Goal: Task Accomplishment & Management: Manage account settings

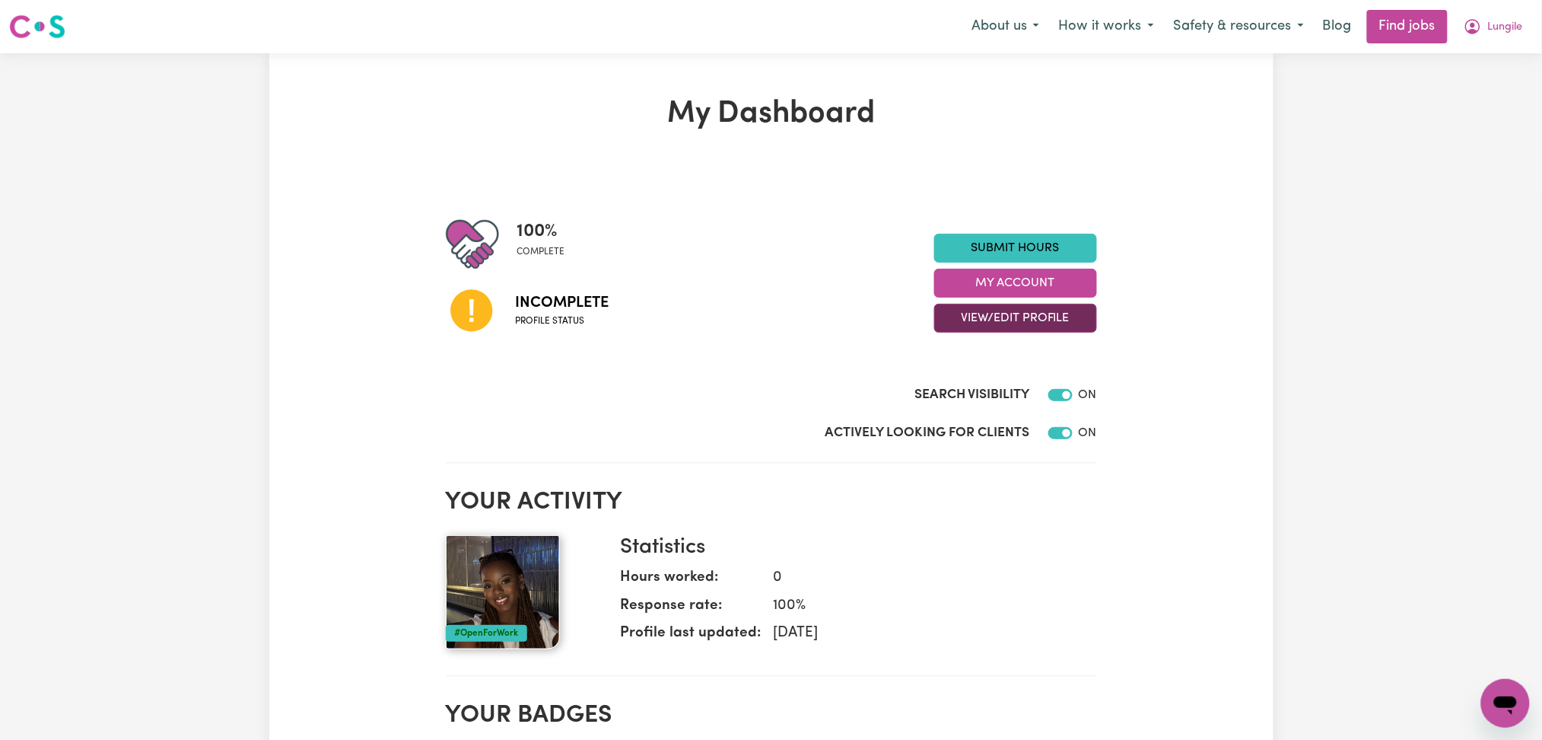
click at [991, 323] on button "View/Edit Profile" at bounding box center [1015, 318] width 163 height 29
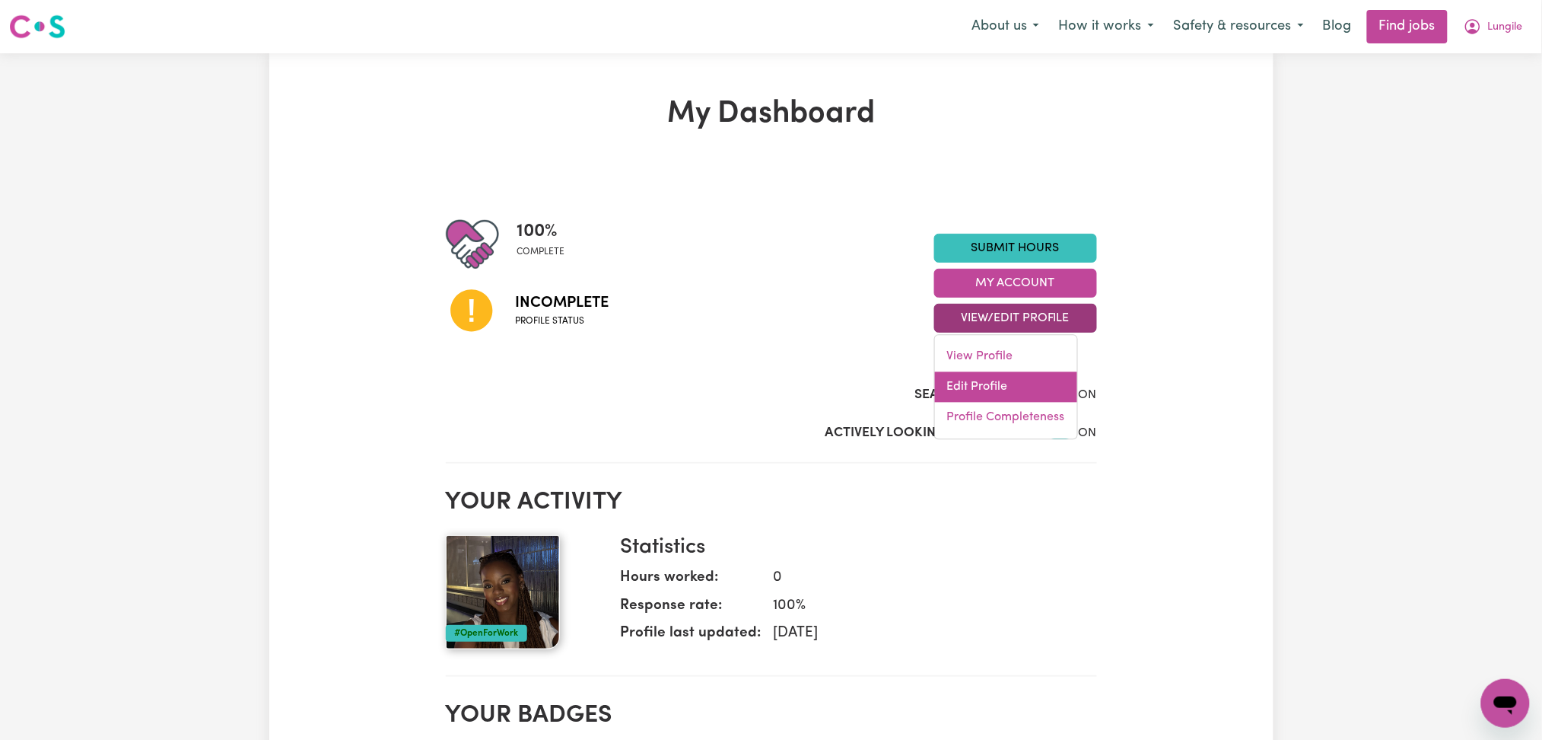
click at [988, 387] on link "Edit Profile" at bounding box center [1006, 387] width 142 height 30
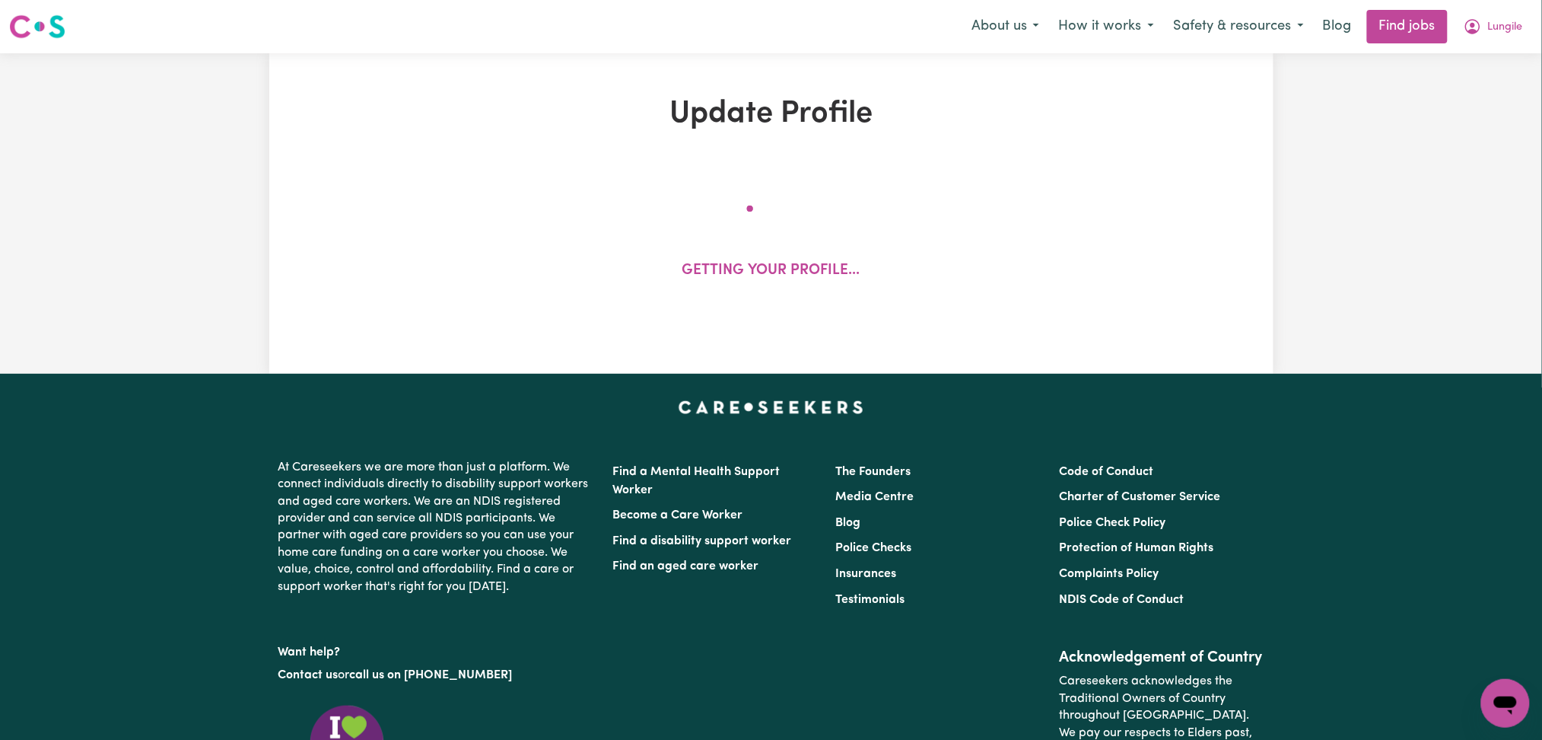
select select "[DEMOGRAPHIC_DATA]"
select select "Student Visa"
select select "Studying a healthcare related degree or qualification"
select select "37"
select select "40"
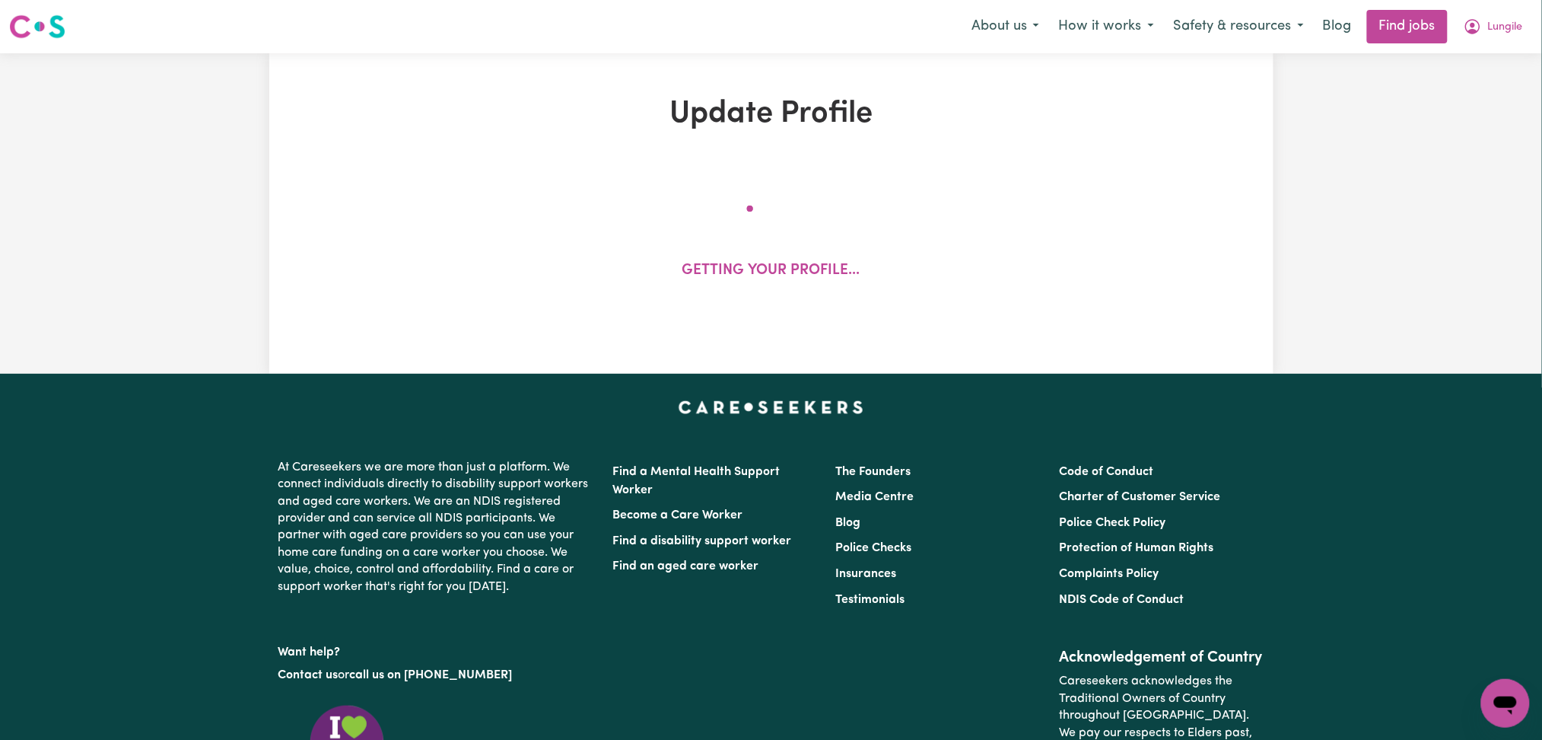
select select "45"
select select "62"
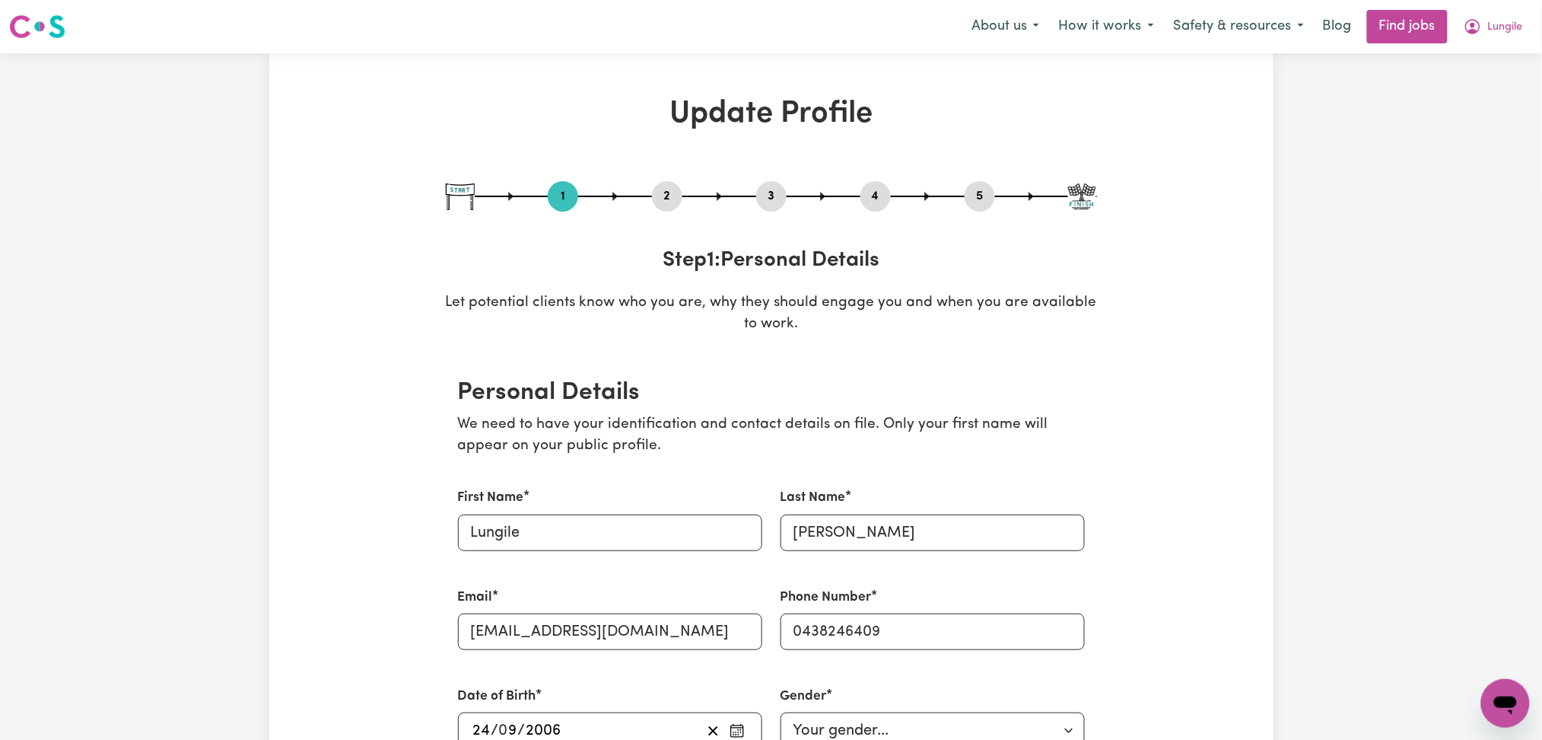
click at [674, 199] on button "2" at bounding box center [667, 196] width 30 height 20
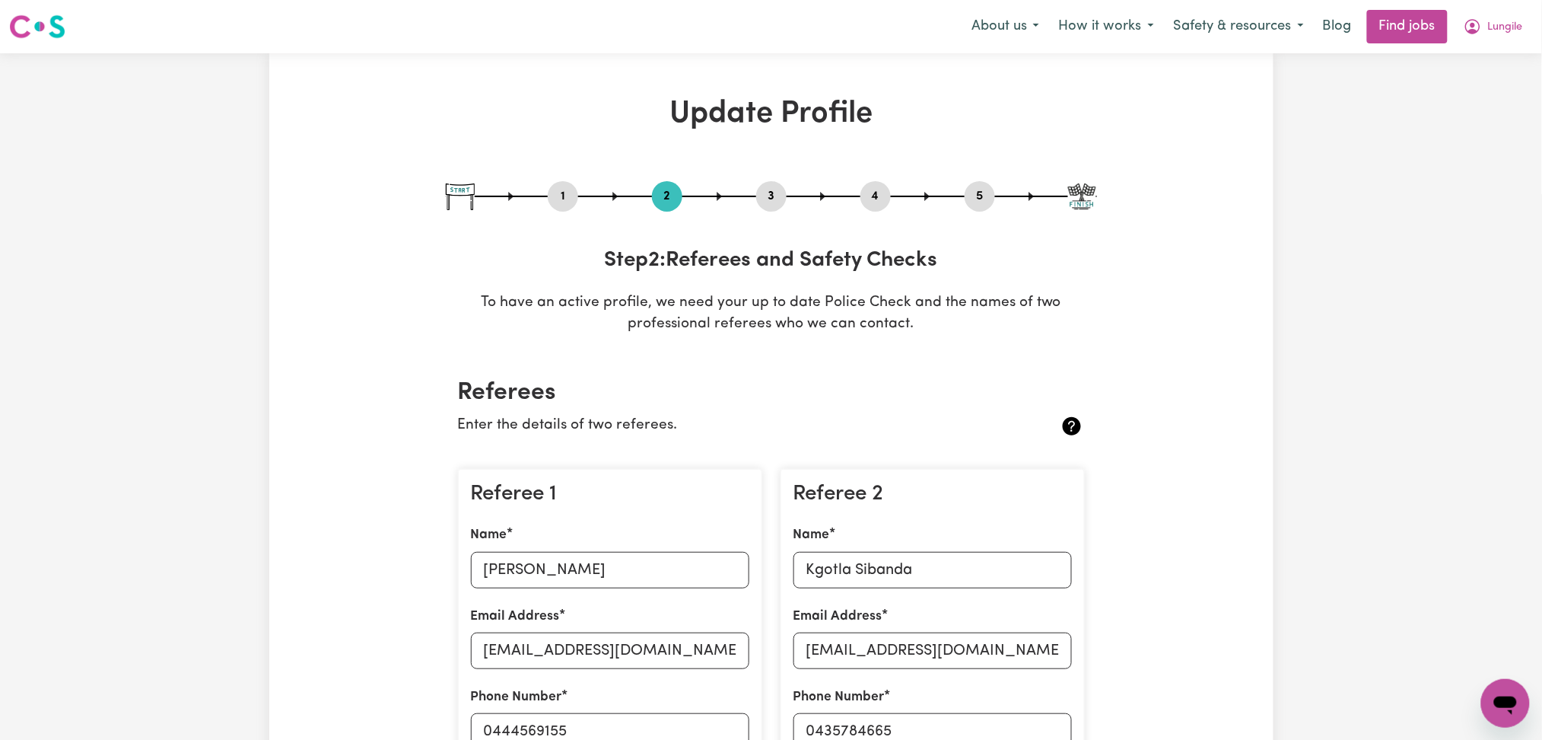
scroll to position [304, 0]
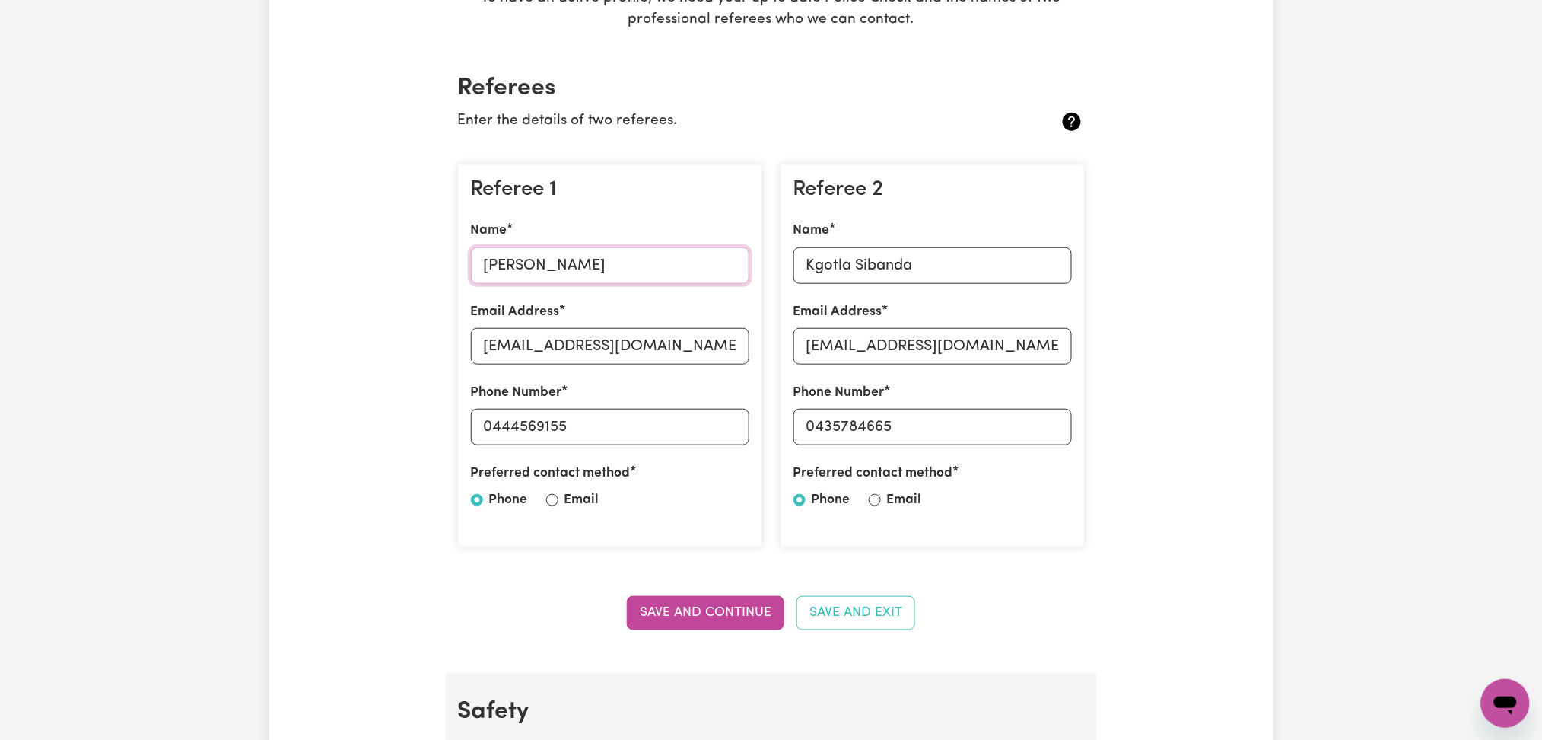
click at [574, 282] on input "[PERSON_NAME]" at bounding box center [610, 265] width 278 height 37
click at [542, 360] on input "[EMAIL_ADDRESS][DOMAIN_NAME]" at bounding box center [610, 346] width 278 height 37
drag, startPoint x: 488, startPoint y: 426, endPoint x: 751, endPoint y: 426, distance: 263.3
click at [751, 426] on div "Referee 1 Name [PERSON_NAME] Email Address [EMAIL_ADDRESS][DOMAIN_NAME] Phone N…" at bounding box center [610, 355] width 304 height 383
click at [518, 426] on input "0444569155" at bounding box center [610, 427] width 278 height 37
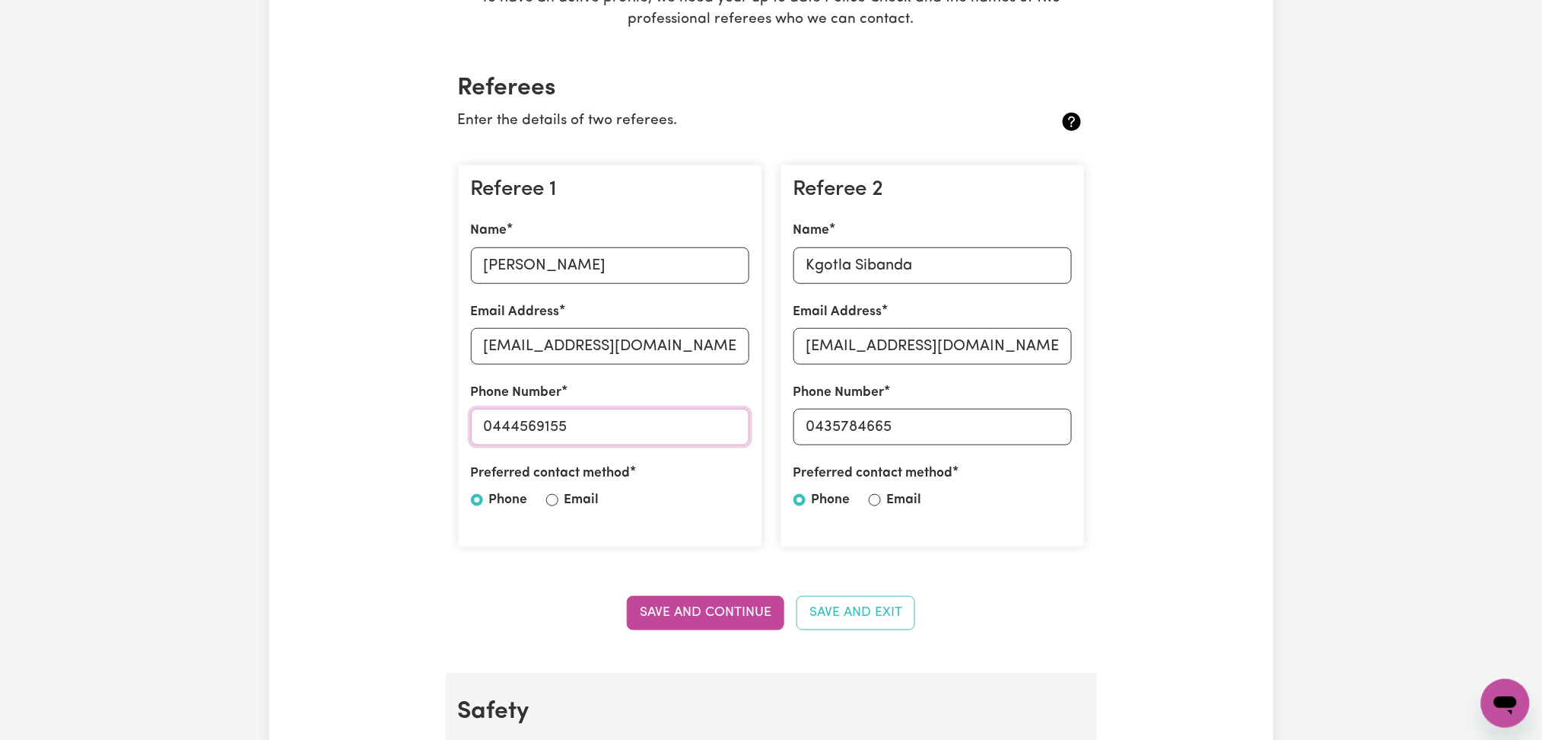
drag, startPoint x: 489, startPoint y: 425, endPoint x: 775, endPoint y: 425, distance: 285.3
click at [775, 425] on div "Referee 1 Name [PERSON_NAME] Email Address [EMAIL_ADDRESS][DOMAIN_NAME] Phone N…" at bounding box center [771, 356] width 645 height 408
click at [946, 283] on input "Kgotla Sibanda" at bounding box center [933, 265] width 278 height 37
click at [958, 362] on input "[EMAIL_ADDRESS][DOMAIN_NAME]" at bounding box center [933, 346] width 278 height 37
drag, startPoint x: 812, startPoint y: 433, endPoint x: 995, endPoint y: 425, distance: 183.6
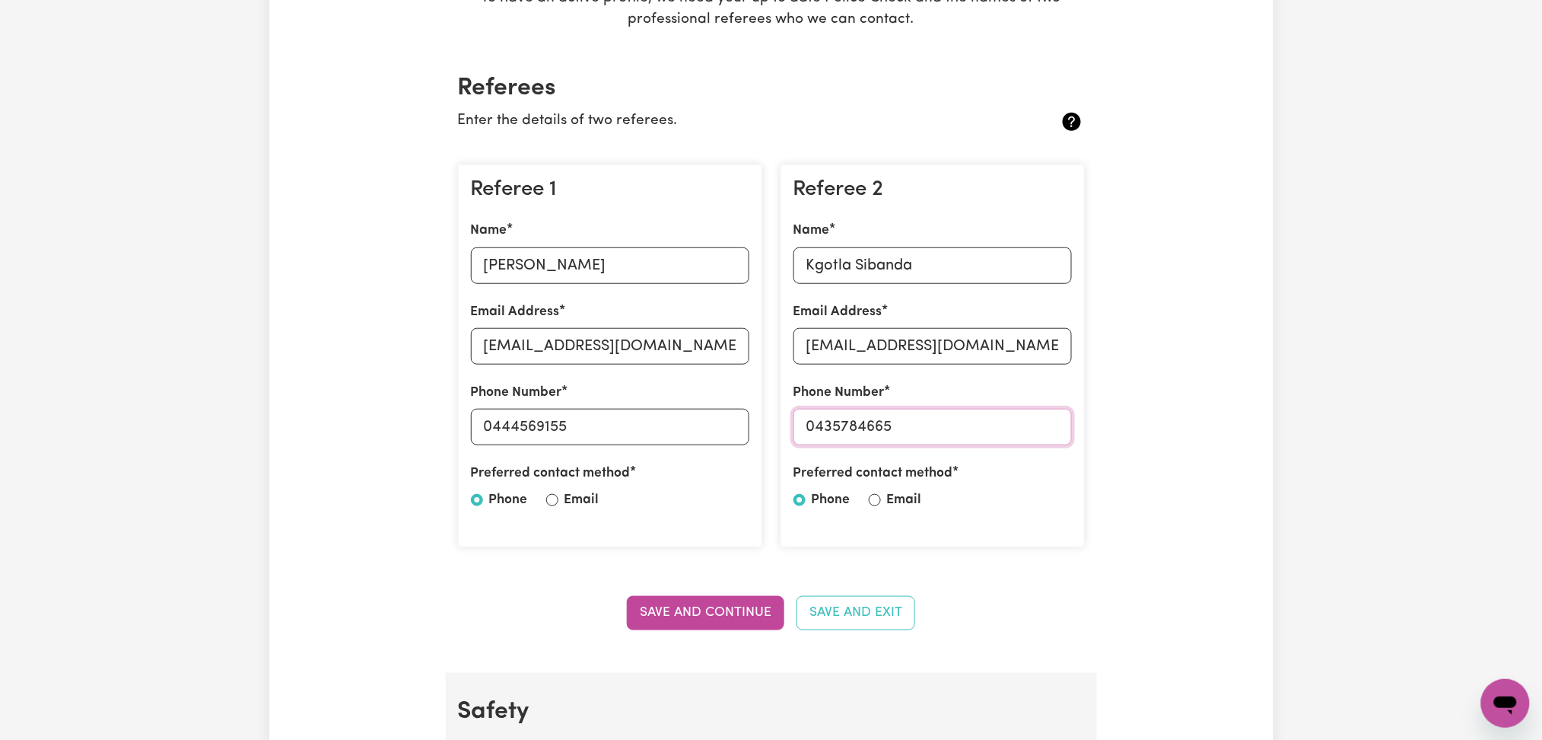
click at [995, 425] on input "0435784665" at bounding box center [933, 427] width 278 height 37
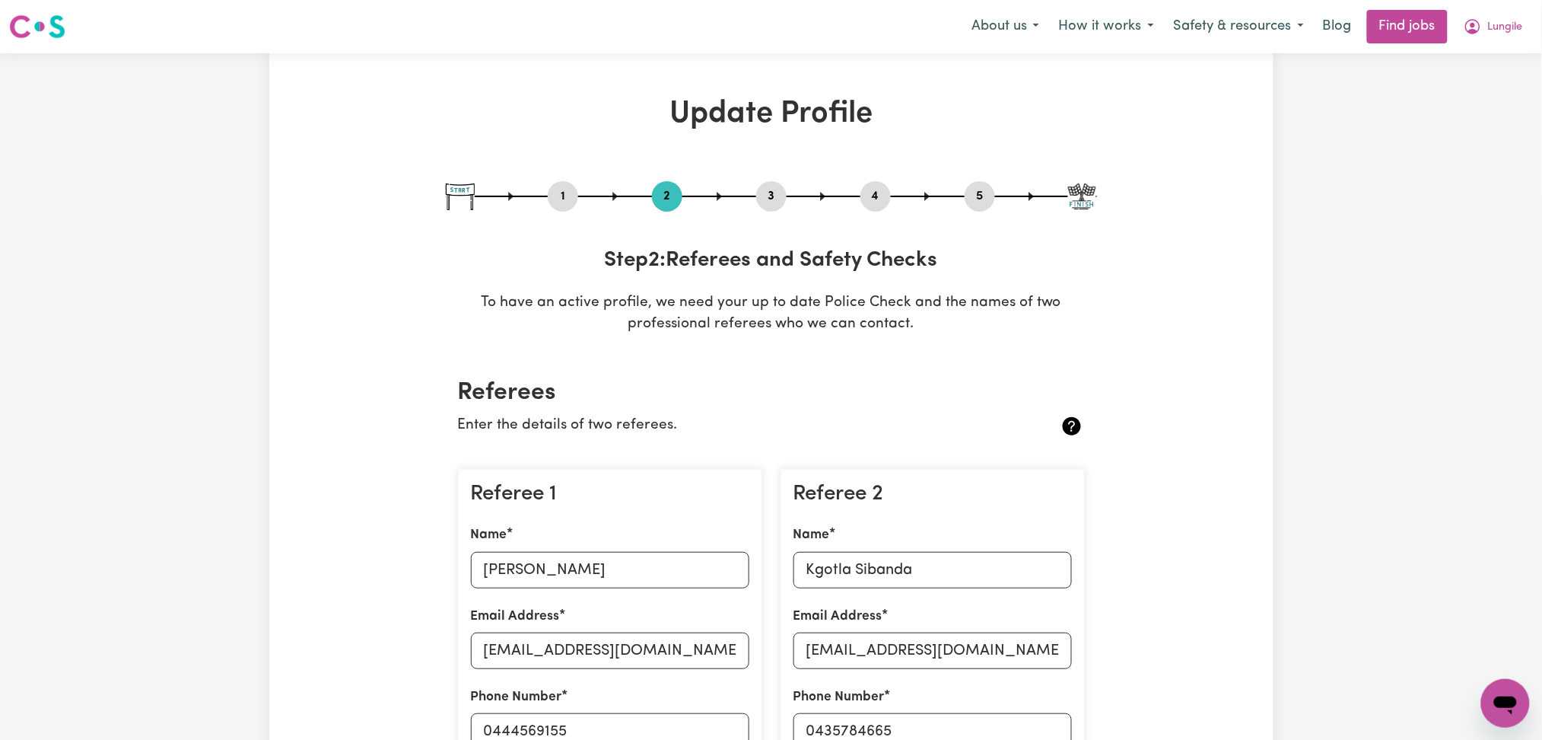
drag, startPoint x: 774, startPoint y: 198, endPoint x: 830, endPoint y: 204, distance: 56.6
click at [774, 198] on button "3" at bounding box center [771, 196] width 30 height 20
select select "2025"
select select "Certificate III (Individual Support)"
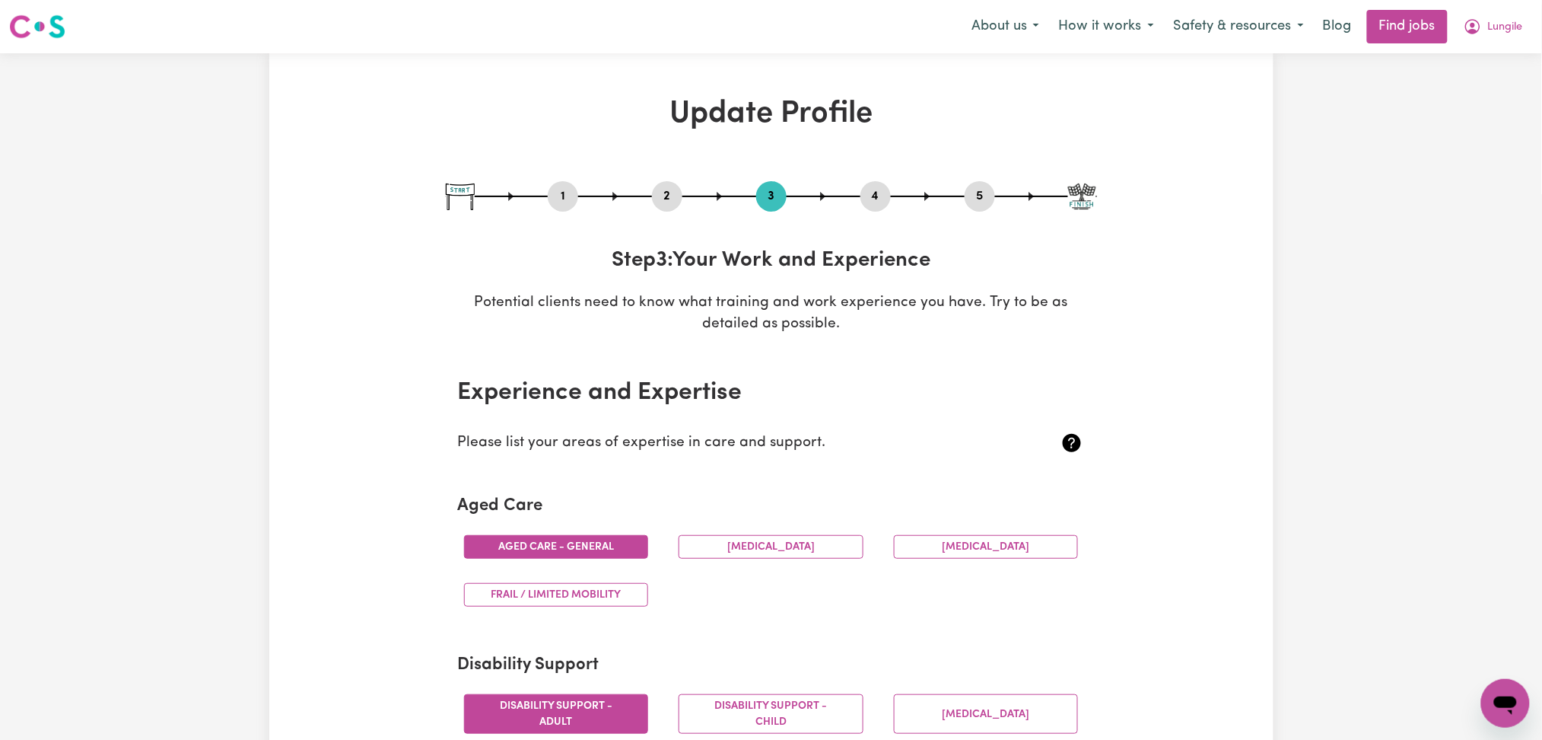
drag, startPoint x: 864, startPoint y: 202, endPoint x: 890, endPoint y: 206, distance: 26.3
click at [866, 202] on button "4" at bounding box center [876, 196] width 30 height 20
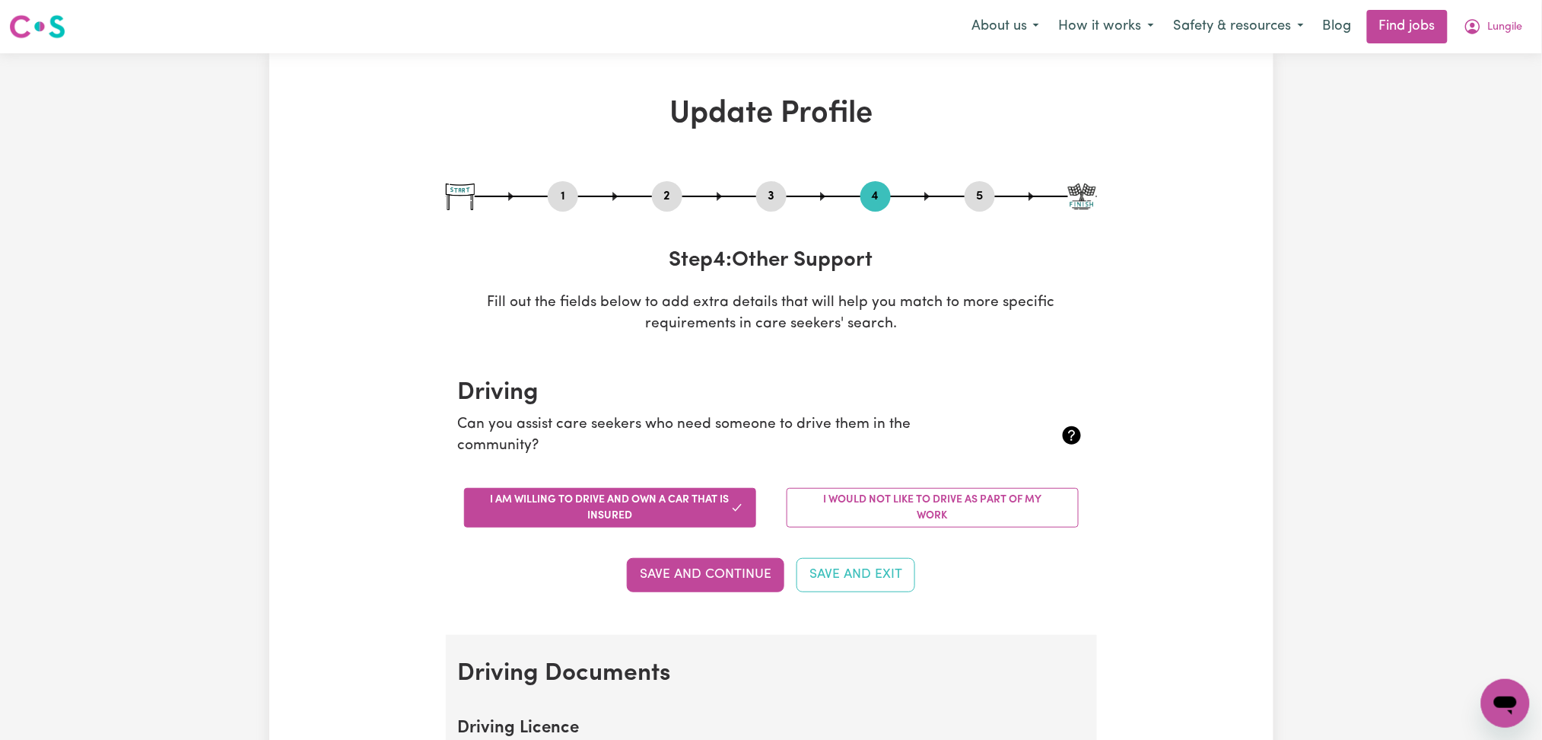
drag, startPoint x: 978, startPoint y: 196, endPoint x: 880, endPoint y: 275, distance: 126.7
click at [979, 196] on button "5" at bounding box center [980, 196] width 30 height 20
select select "I am providing services privately on my own"
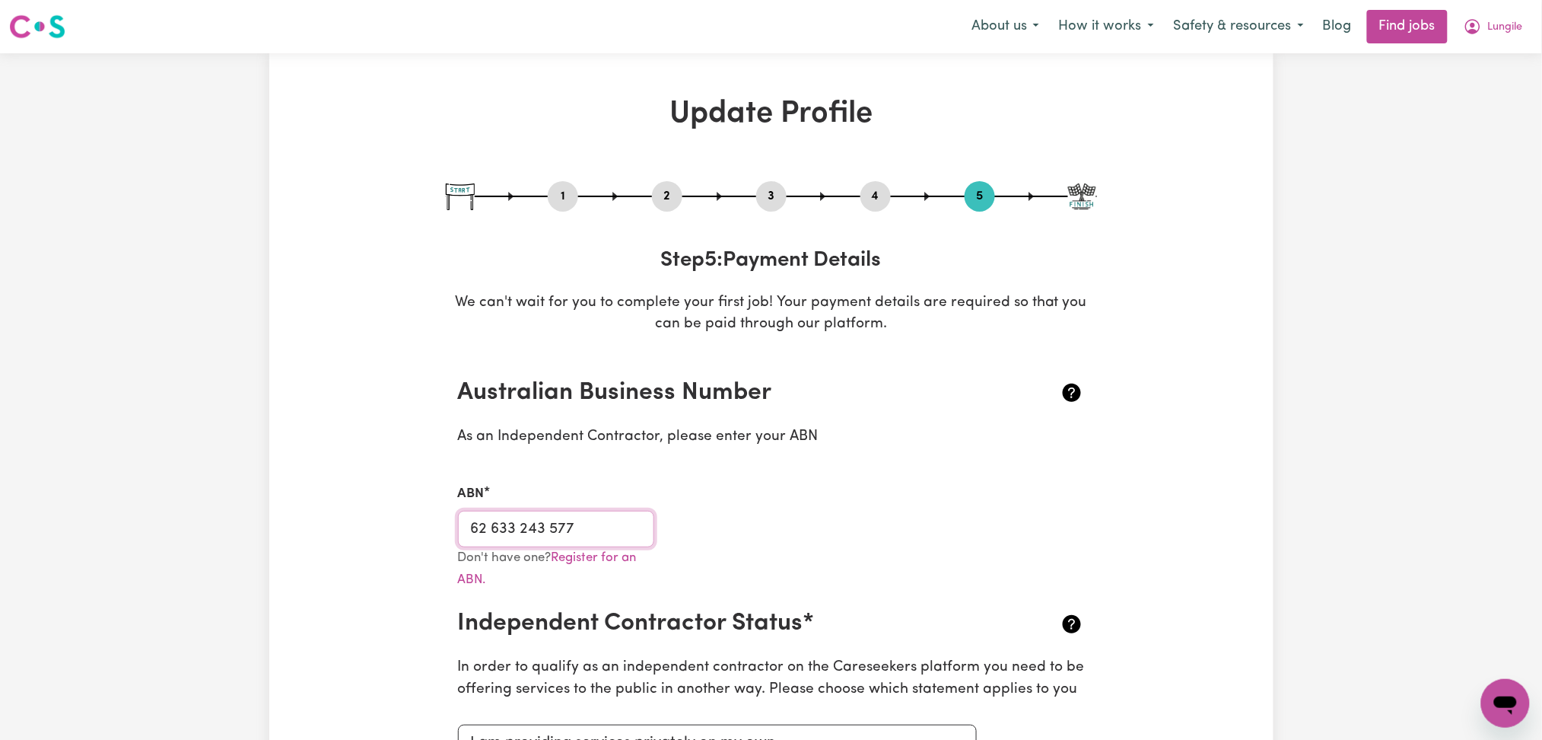
click at [529, 526] on input "62 633 243 577" at bounding box center [556, 529] width 197 height 37
click at [1478, 32] on icon "My Account" at bounding box center [1473, 26] width 18 height 18
click at [1473, 84] on link "My Dashboard" at bounding box center [1472, 87] width 120 height 29
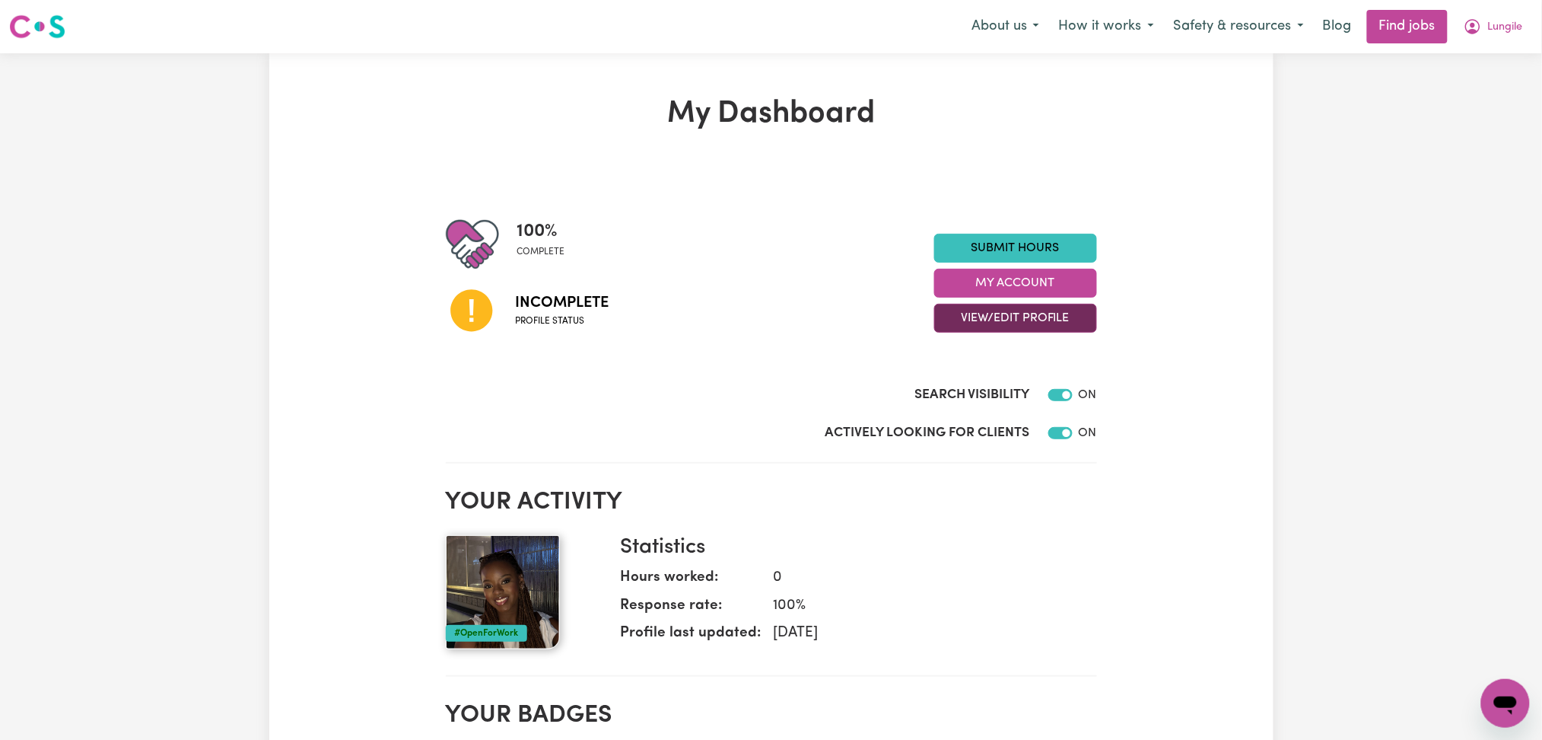
click at [1017, 323] on button "View/Edit Profile" at bounding box center [1015, 318] width 163 height 29
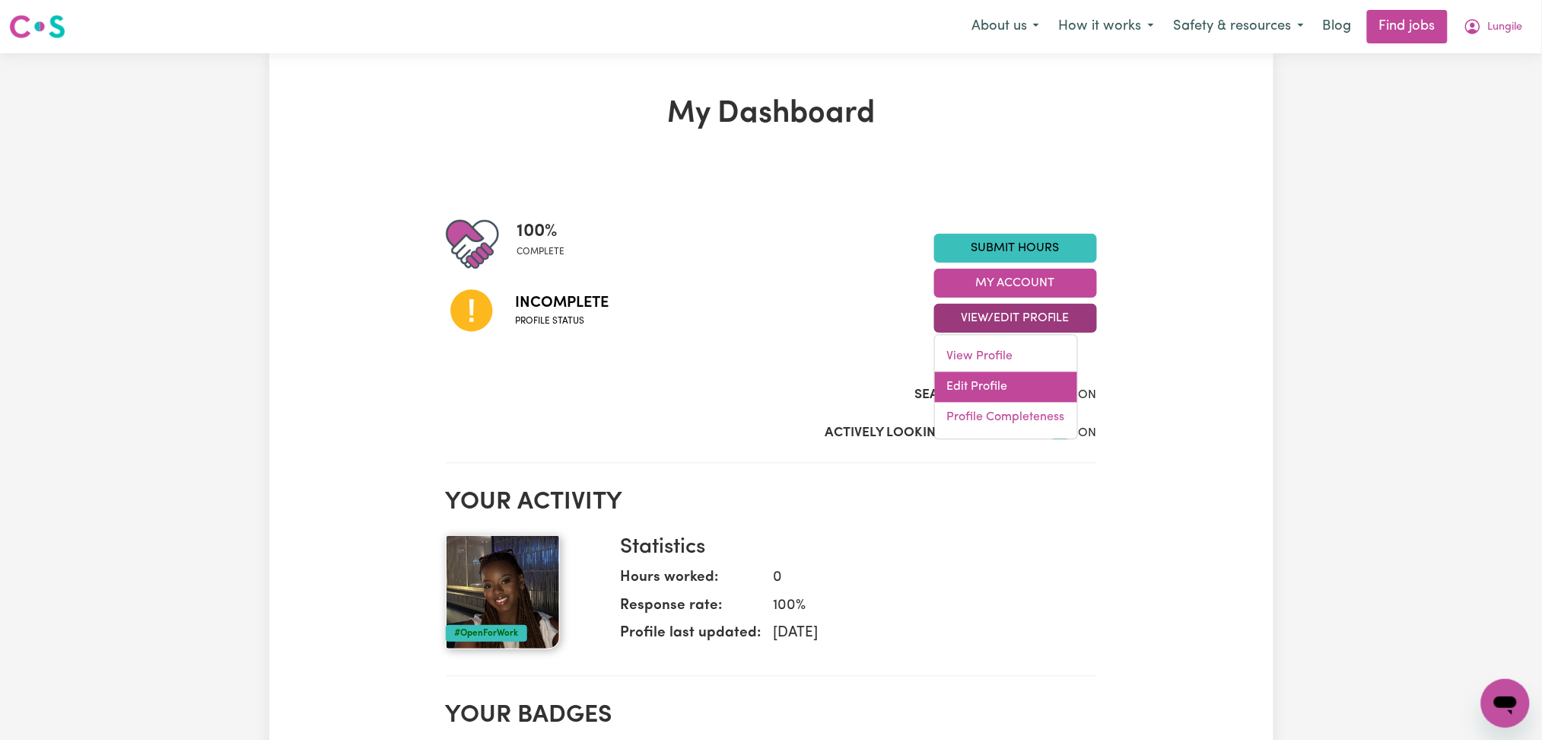
click at [1007, 387] on link "Edit Profile" at bounding box center [1006, 387] width 142 height 30
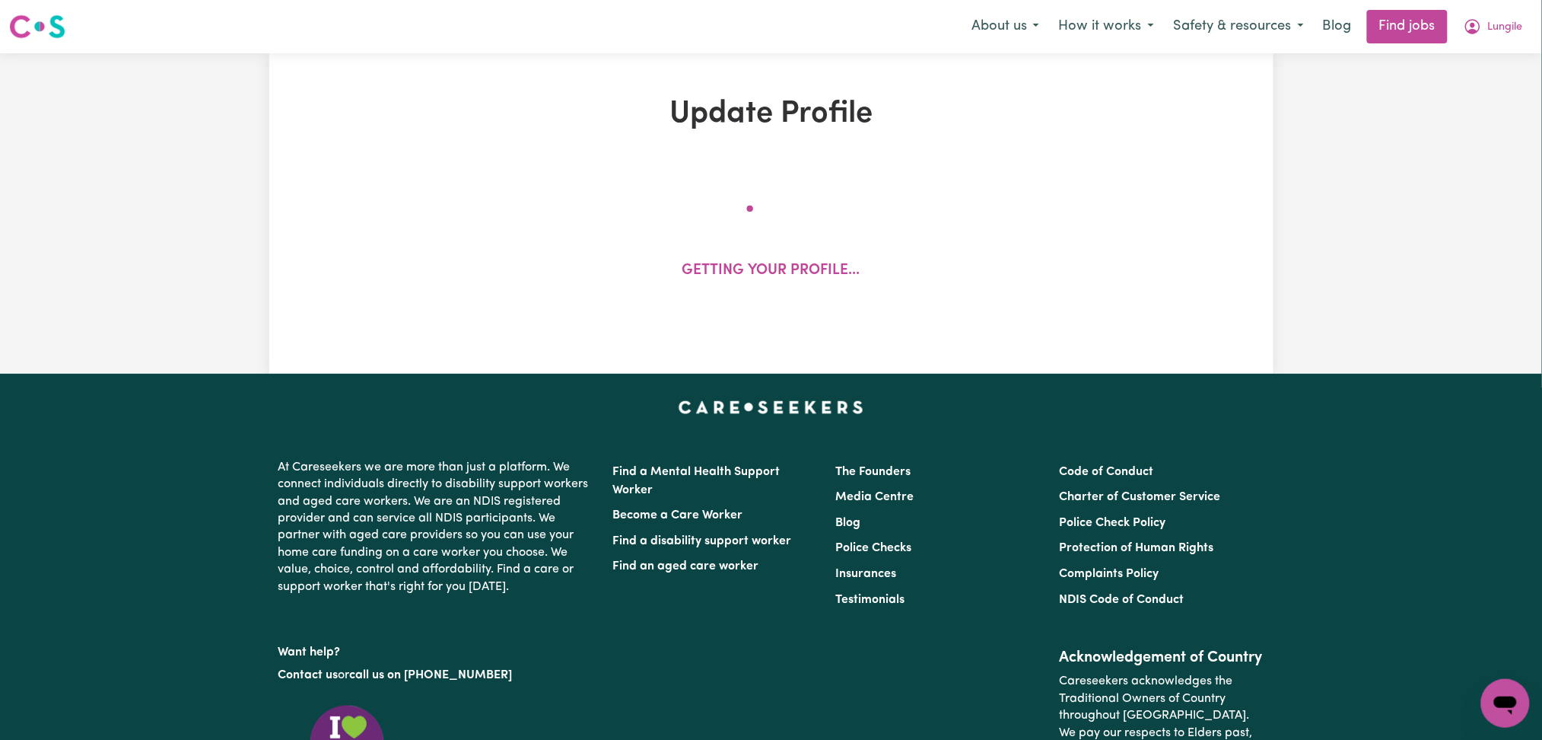
select select "[DEMOGRAPHIC_DATA]"
select select "Student Visa"
select select "Studying a healthcare related degree or qualification"
select select "37"
select select "40"
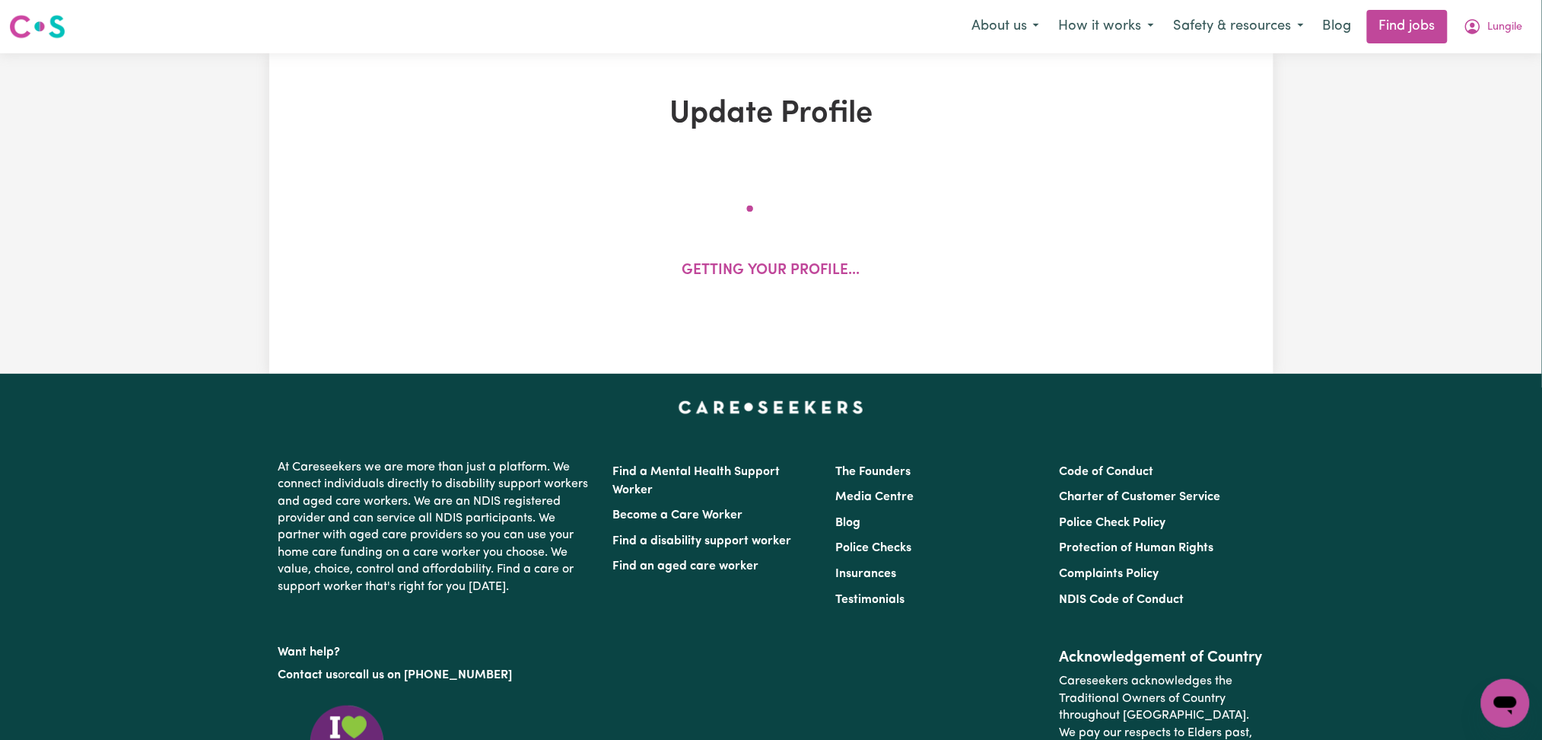
select select "45"
select select "62"
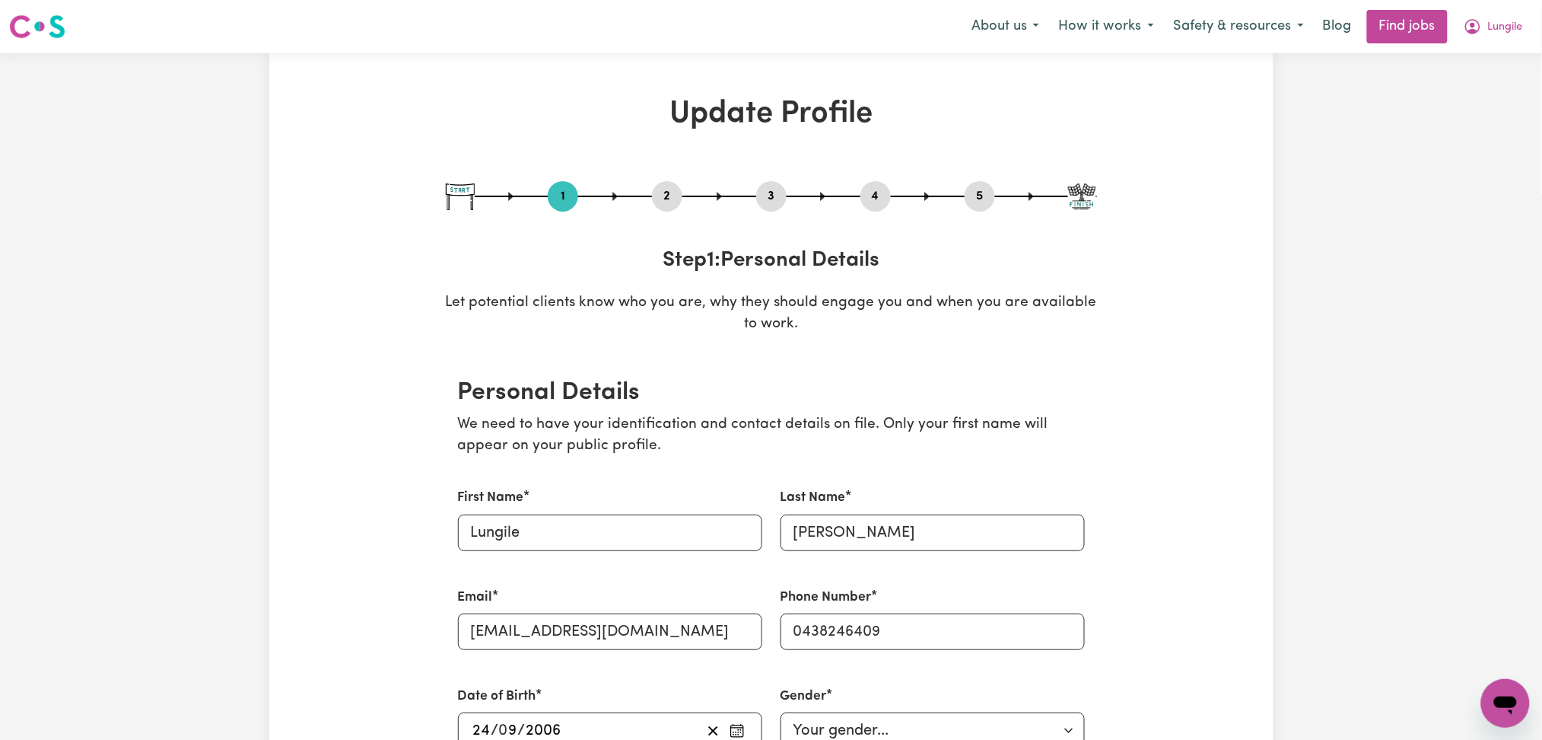
click at [771, 196] on button "3" at bounding box center [771, 196] width 30 height 20
select select "2025"
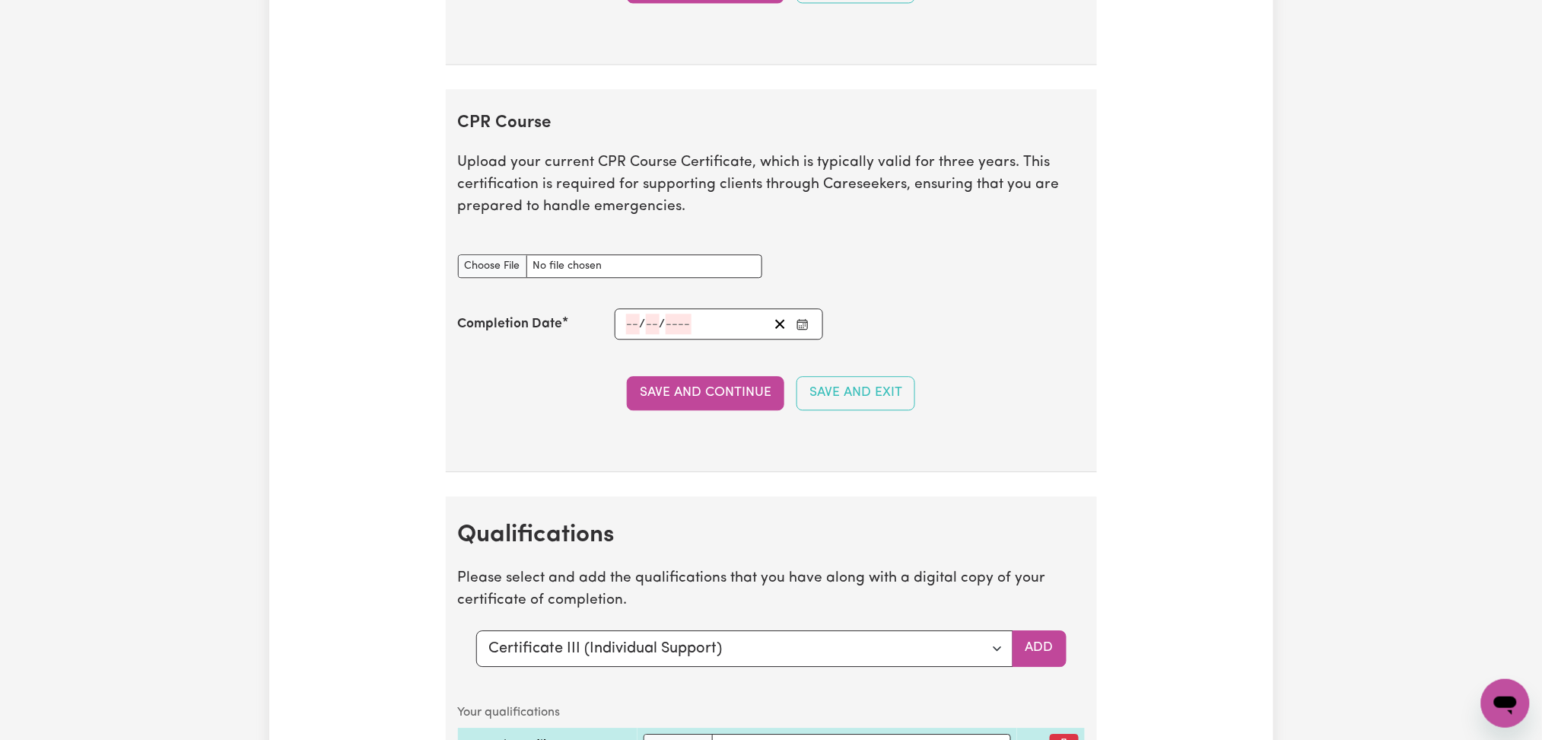
scroll to position [3854, 0]
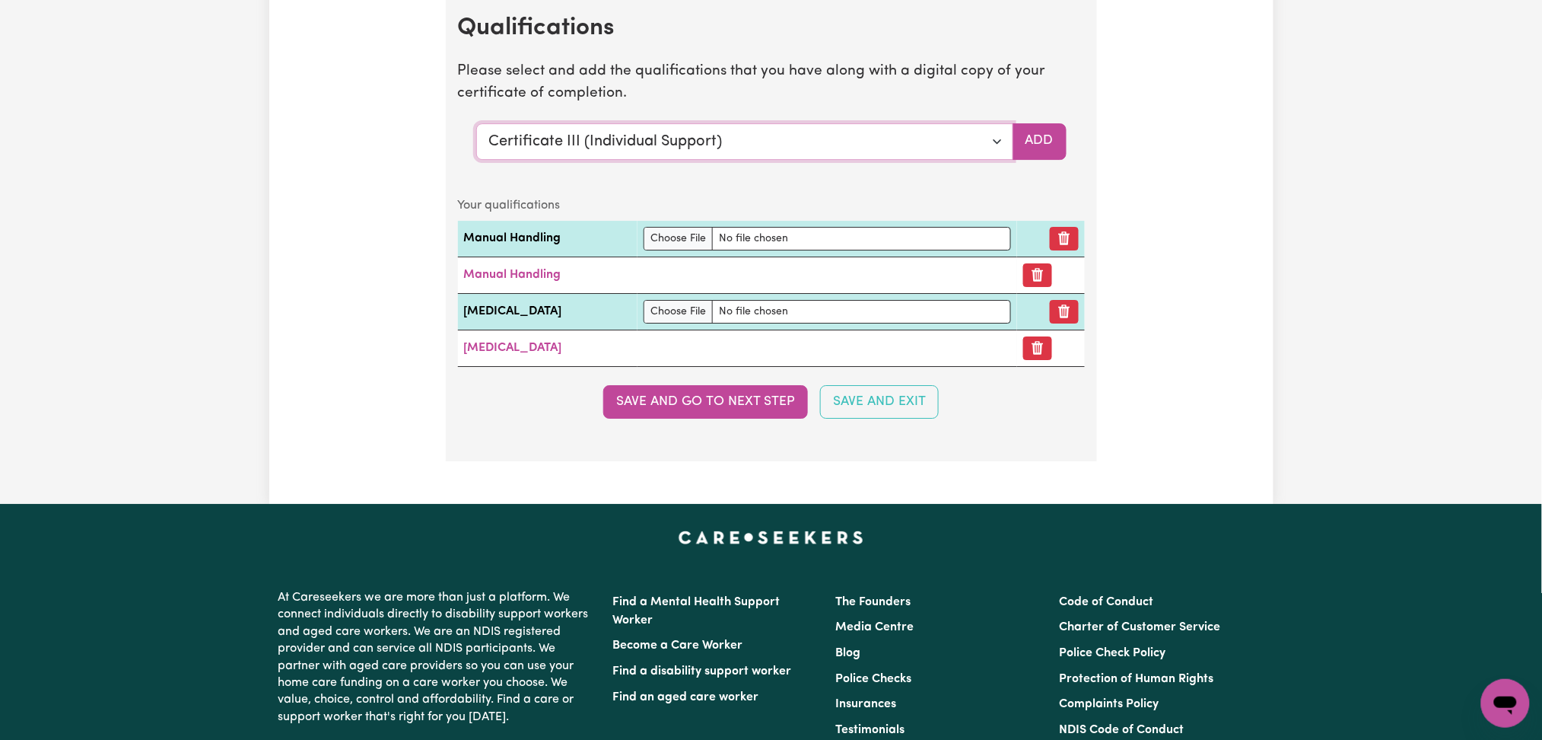
click at [584, 134] on select "Select a qualification to add... Certificate III (Individual Support) Certifica…" at bounding box center [744, 141] width 537 height 37
click at [676, 132] on select "Select a qualification to add... Certificate III (Individual Support) Certifica…" at bounding box center [744, 141] width 537 height 37
select select "Assist clients with medication [HLTHPS006]"
click at [476, 126] on select "Select a qualification to add... Certificate III (Individual Support) Certifica…" at bounding box center [744, 141] width 537 height 37
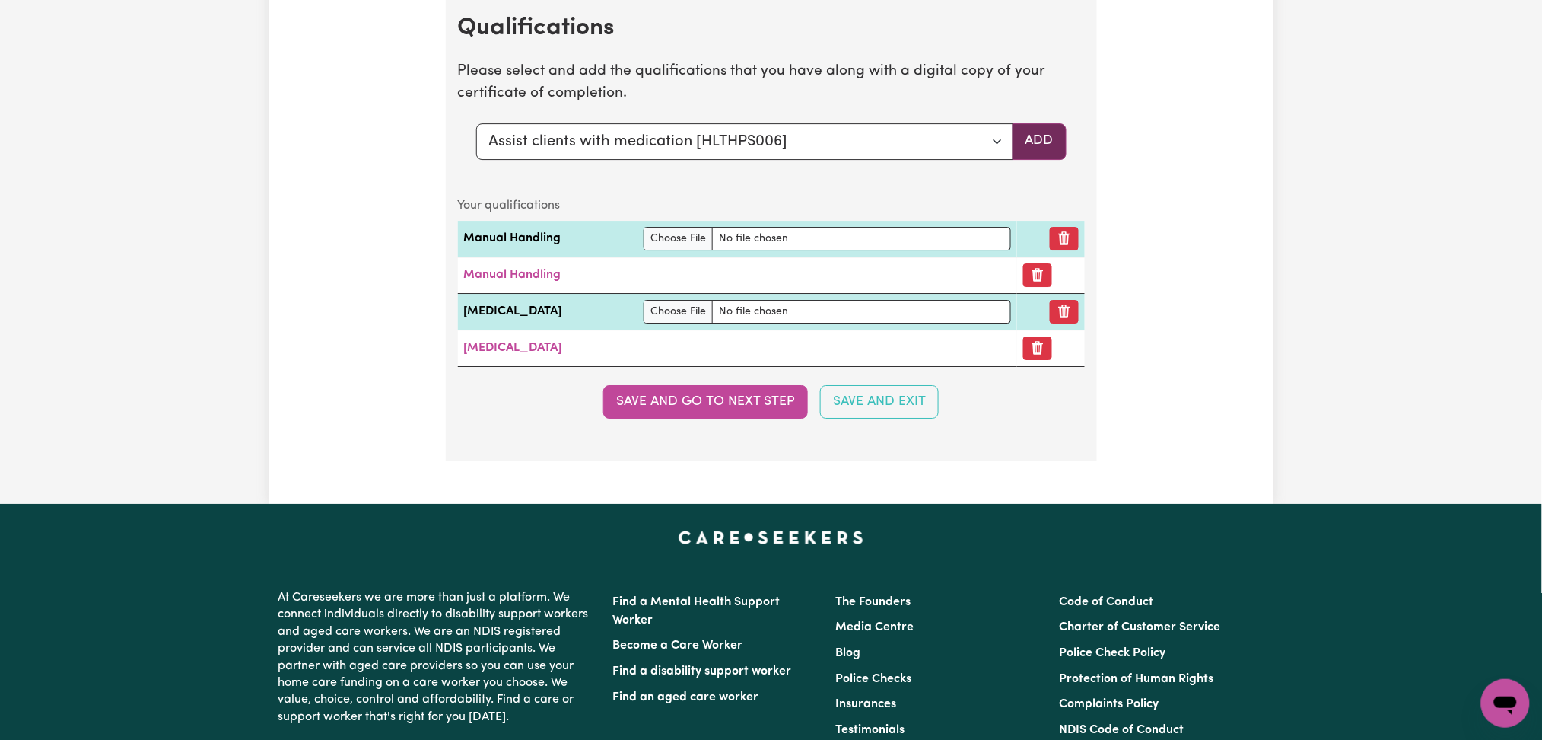
click at [1044, 138] on button "Add" at bounding box center [1040, 141] width 54 height 37
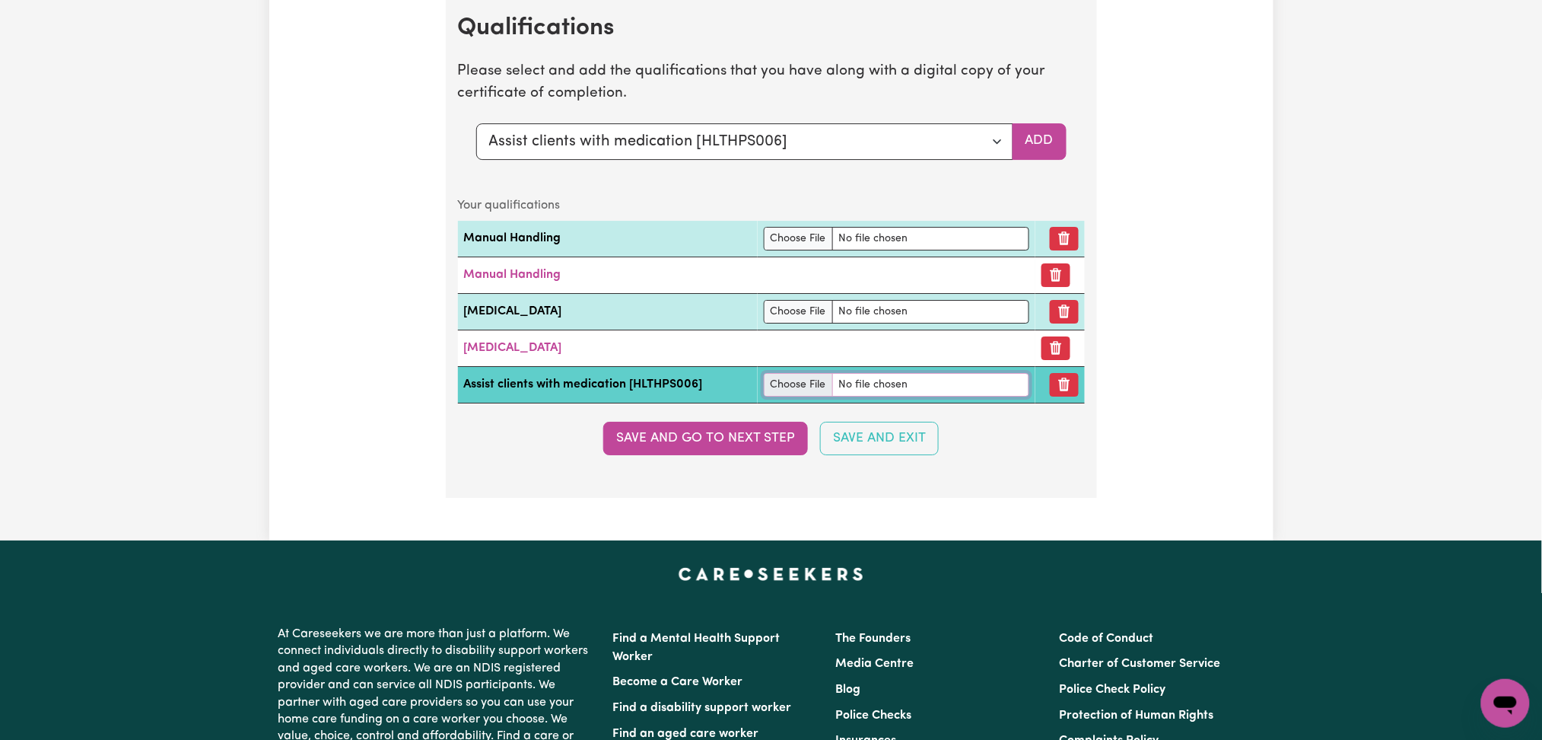
click at [776, 393] on input "file" at bounding box center [897, 385] width 266 height 24
type input "C:\fakepath\[PERSON_NAME] Assisting Particiapnts with Medication.pdf"
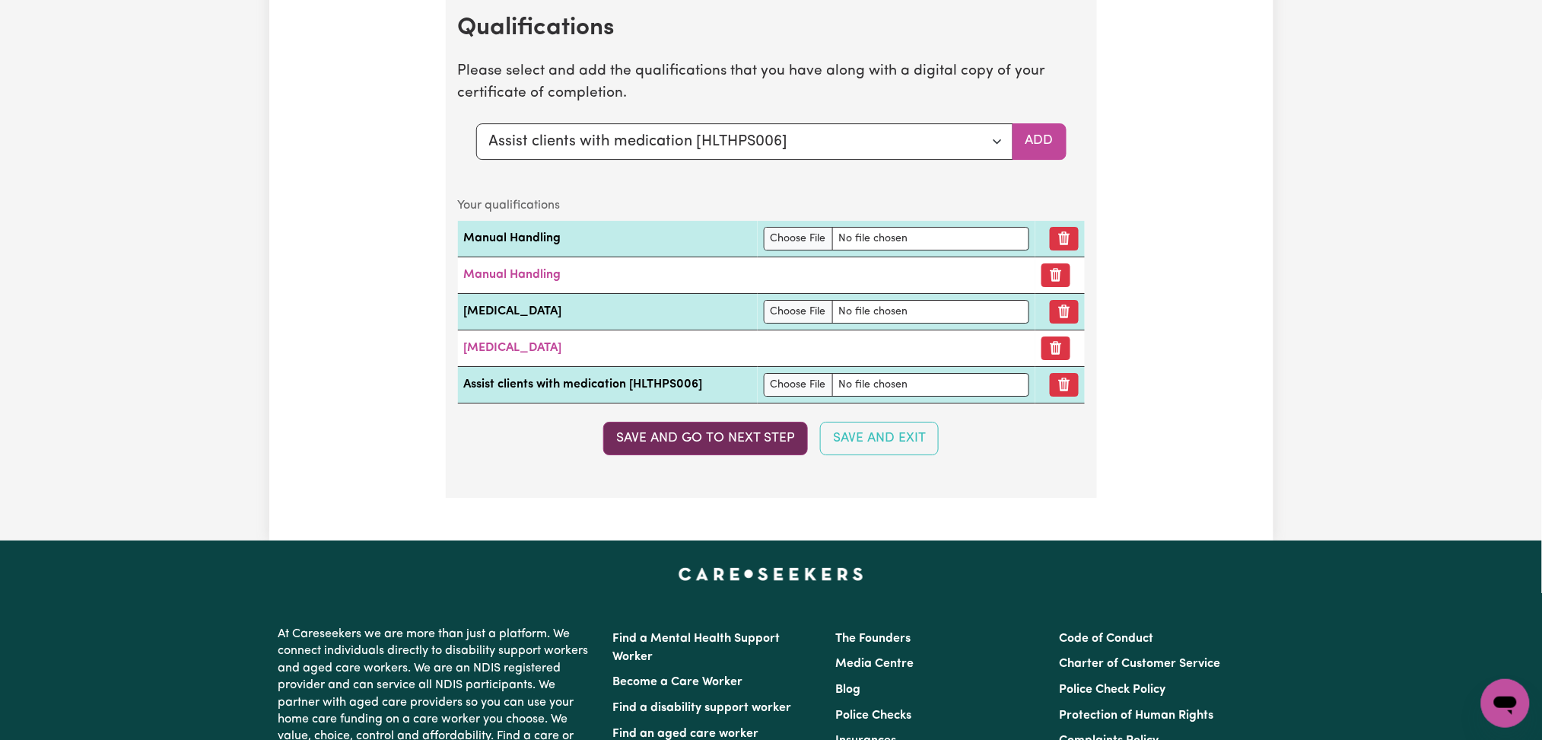
drag, startPoint x: 748, startPoint y: 435, endPoint x: 697, endPoint y: 452, distance: 53.7
click at [748, 437] on button "Save and go to next step" at bounding box center [705, 438] width 205 height 33
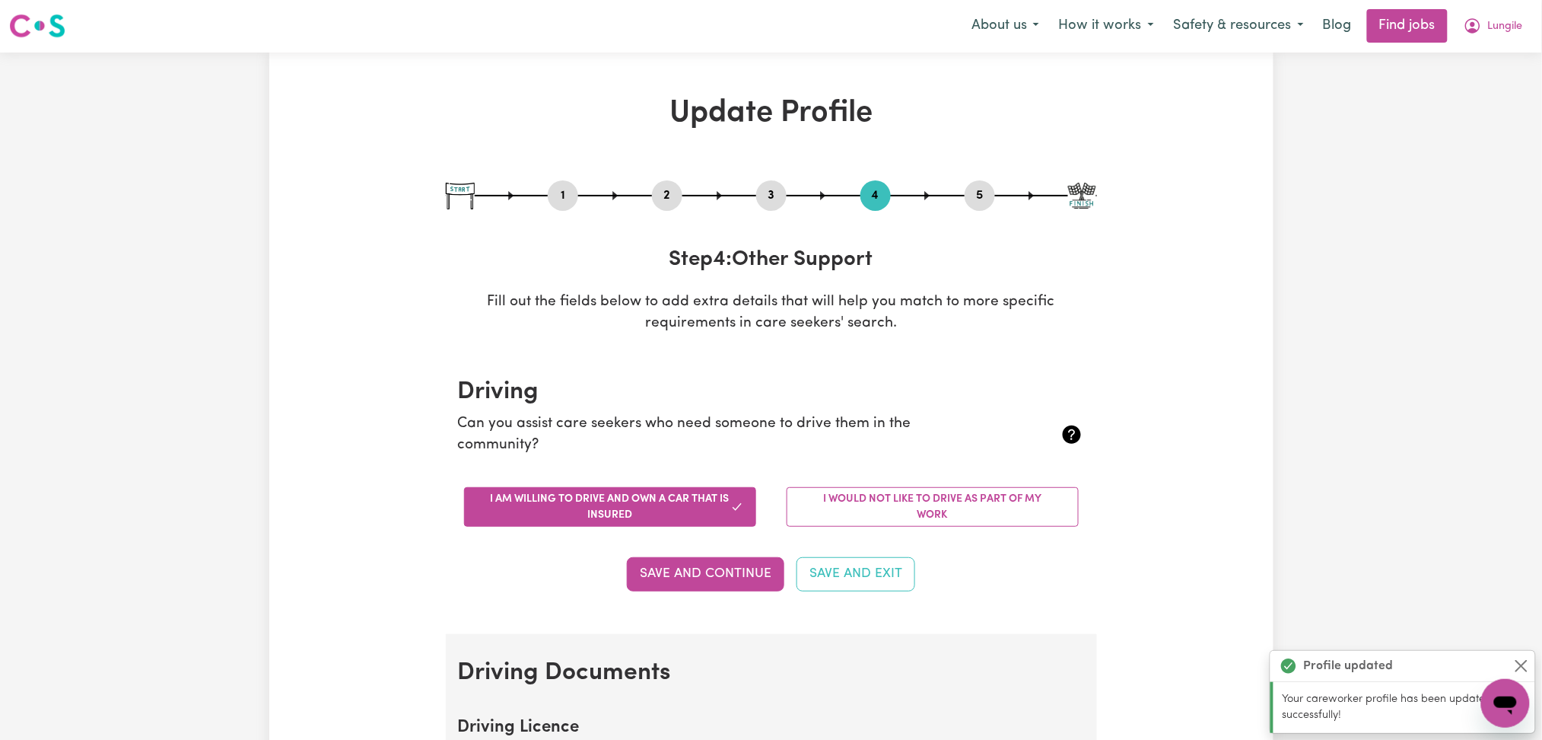
scroll to position [0, 0]
click at [1511, 44] on nav "Menu About us How it works Safety & resources Blog Find jobs Lungile" at bounding box center [771, 26] width 1542 height 53
click at [1507, 28] on span "Lungile" at bounding box center [1505, 27] width 35 height 17
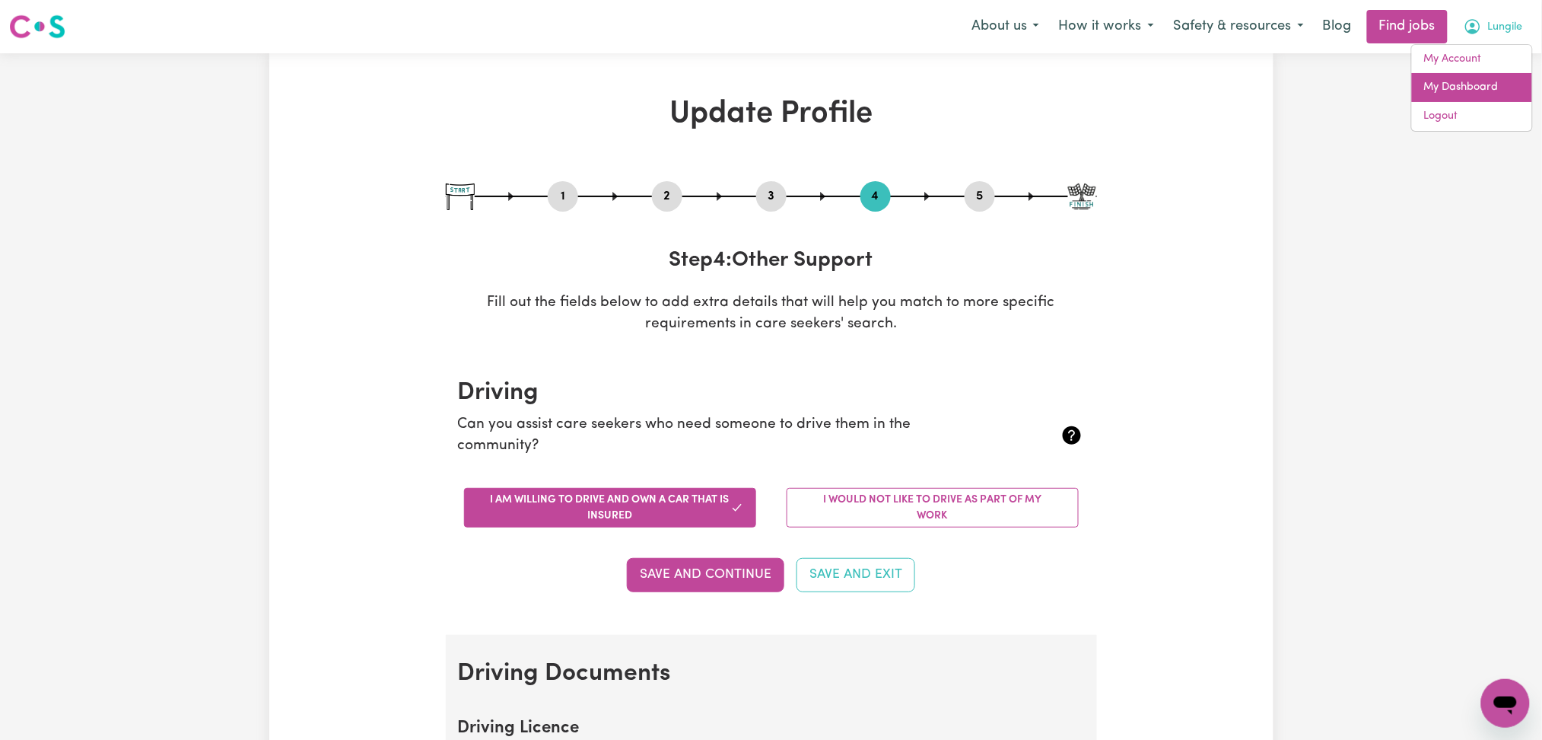
click at [1465, 86] on link "My Dashboard" at bounding box center [1472, 87] width 120 height 29
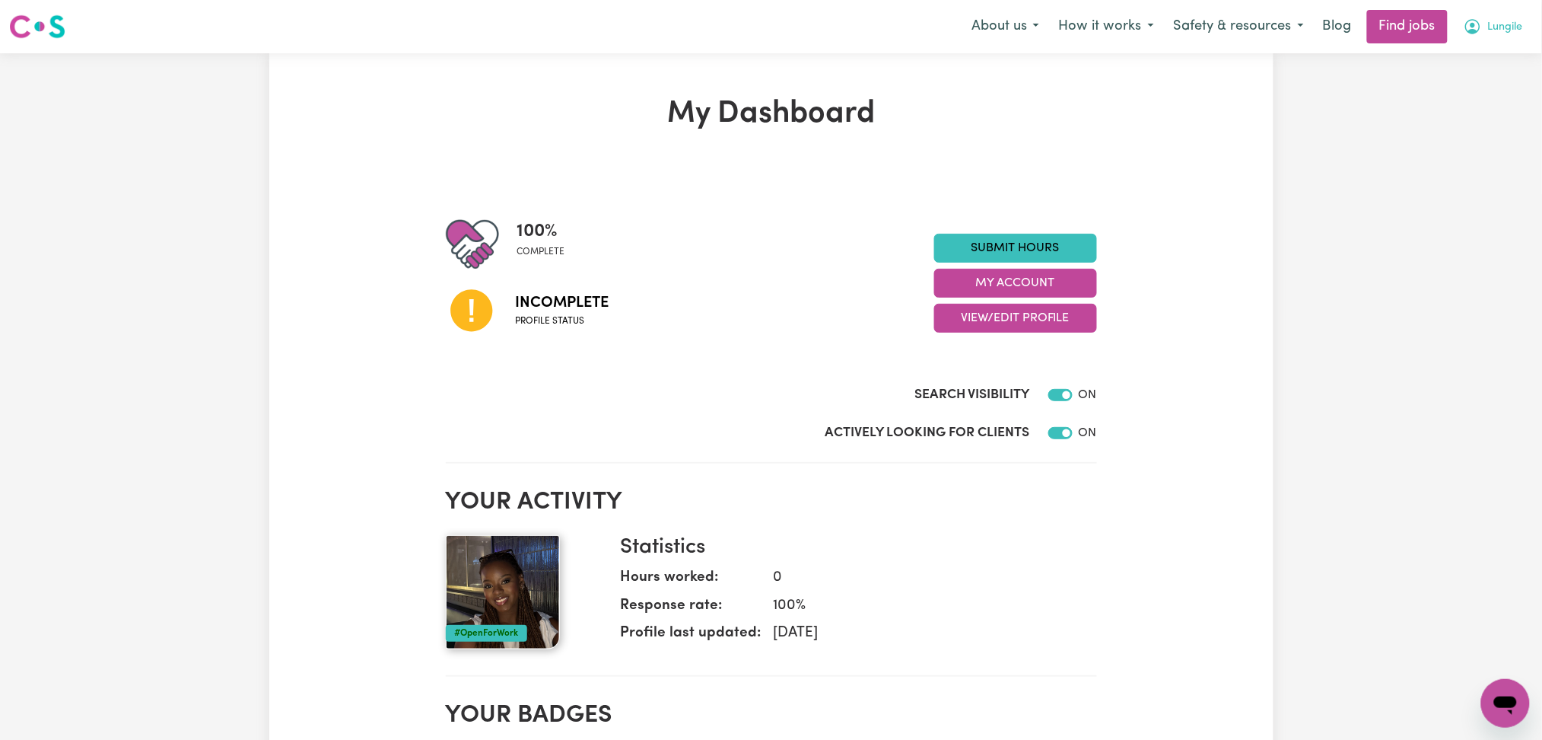
click at [1527, 25] on button "Lungile" at bounding box center [1493, 27] width 79 height 32
click at [1530, 12] on button "Lungile" at bounding box center [1493, 27] width 79 height 32
click at [1513, 24] on span "Lungile" at bounding box center [1505, 27] width 35 height 17
click at [1454, 116] on link "Logout" at bounding box center [1472, 116] width 120 height 29
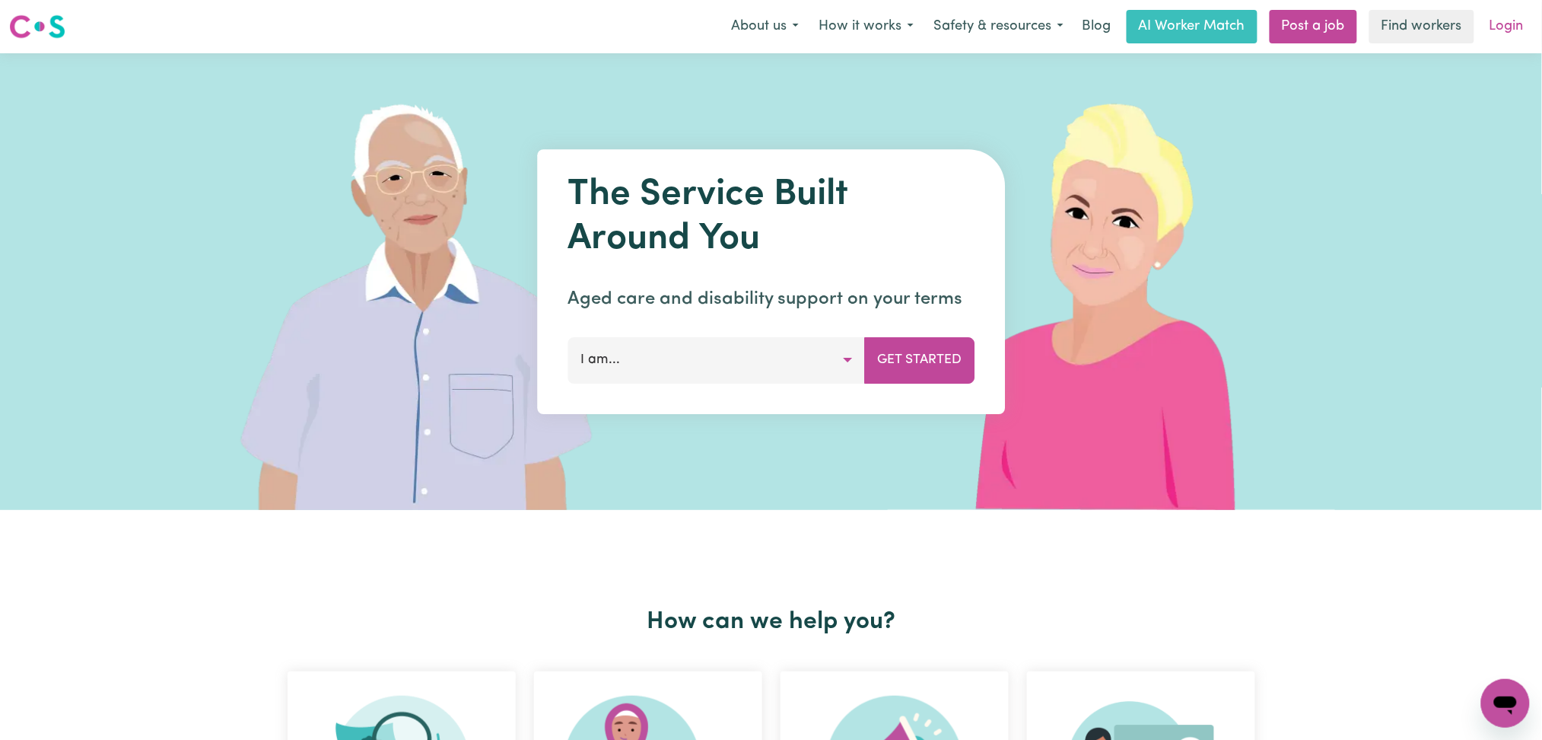
click at [1492, 25] on link "Login" at bounding box center [1507, 26] width 52 height 33
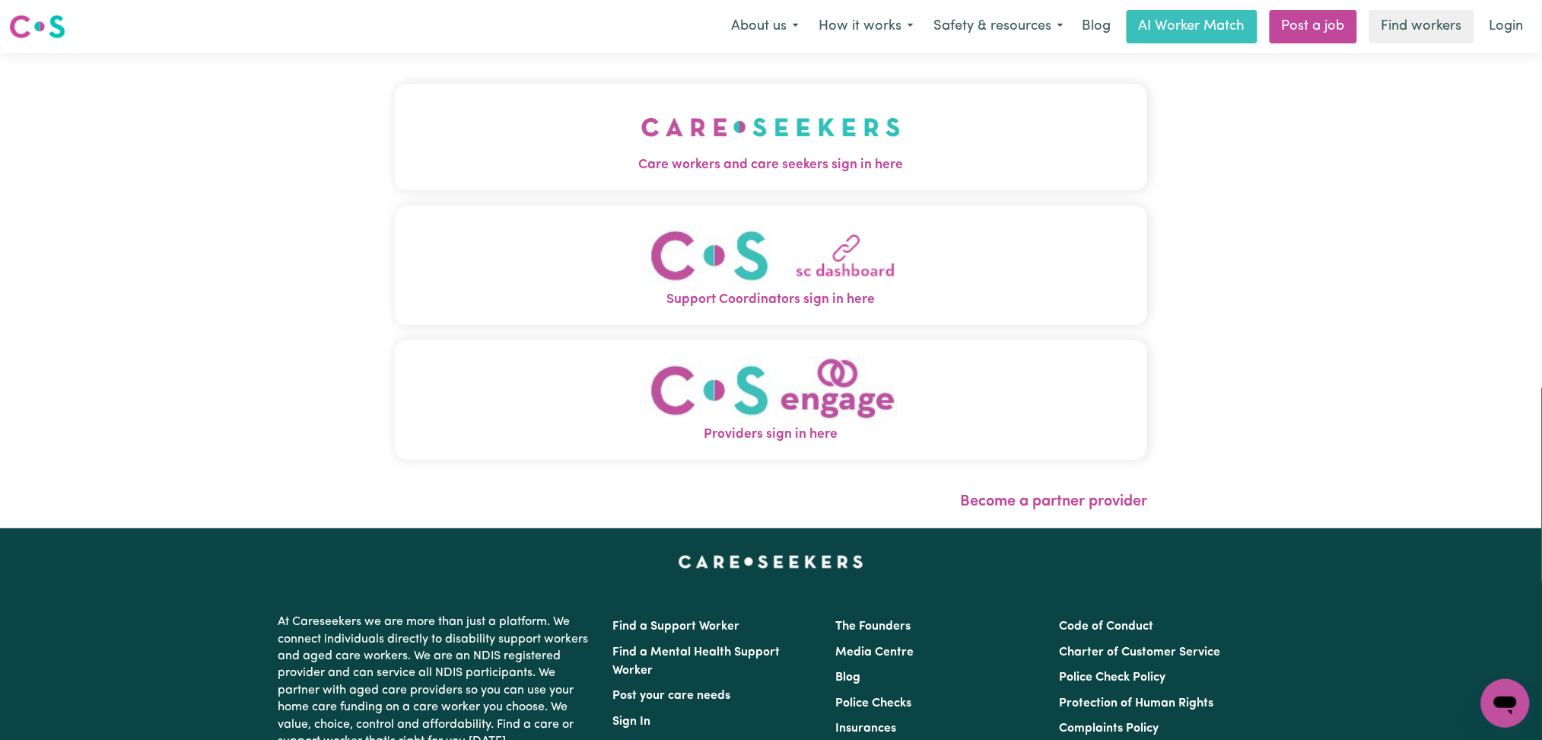
click at [641, 119] on img "Care workers and care seekers sign in here" at bounding box center [770, 127] width 259 height 56
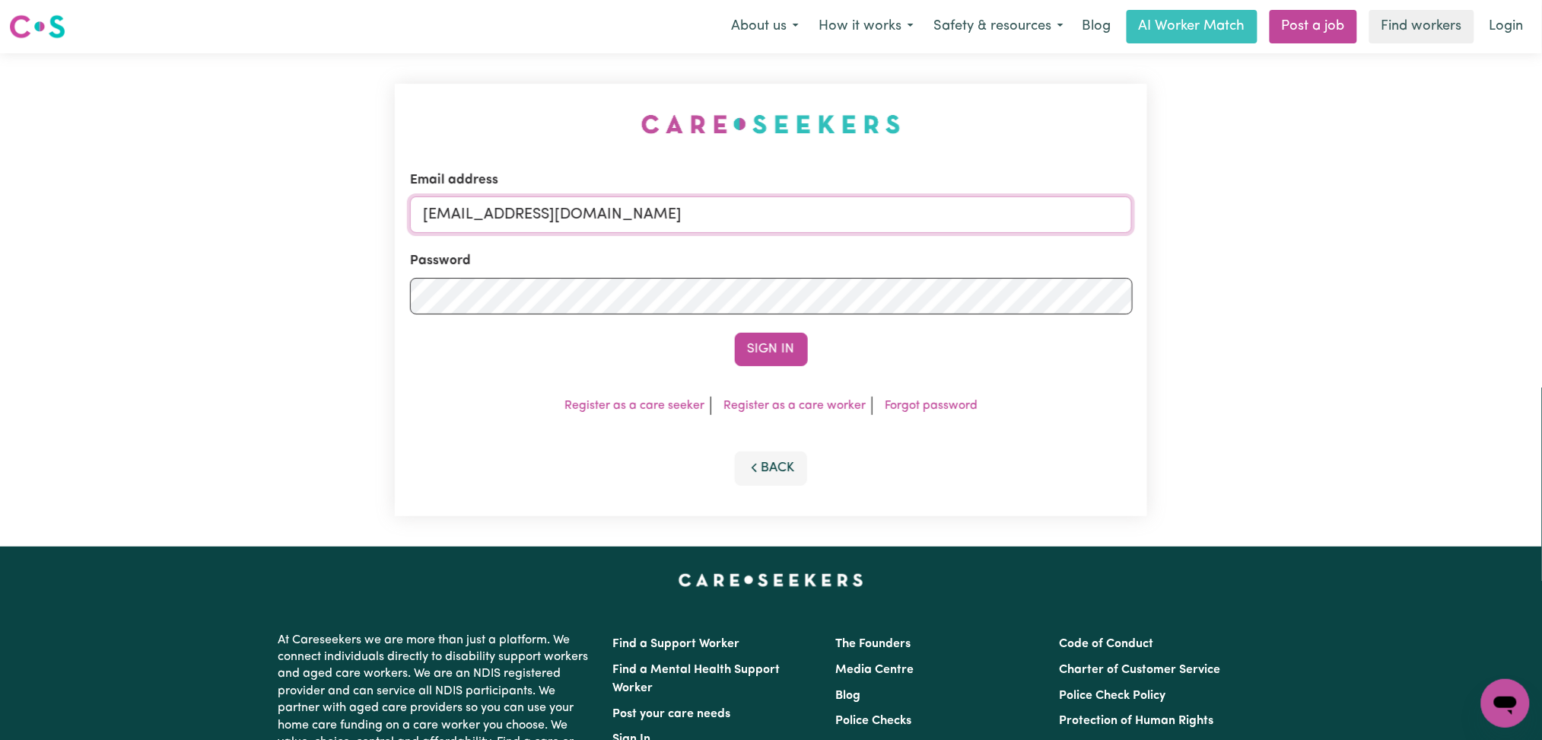
click at [584, 220] on input "[EMAIL_ADDRESS][DOMAIN_NAME]" at bounding box center [771, 214] width 723 height 37
drag, startPoint x: 501, startPoint y: 215, endPoint x: 875, endPoint y: 242, distance: 374.6
click at [875, 242] on form "Email address Superuser~[EMAIL_ADDRESS][DOMAIN_NAME] Password Sign In" at bounding box center [771, 268] width 723 height 196
type input "Superuser~[EMAIL_ADDRESS][DOMAIN_NAME]"
click at [747, 334] on button "Sign In" at bounding box center [771, 348] width 73 height 33
